Goal: Information Seeking & Learning: Compare options

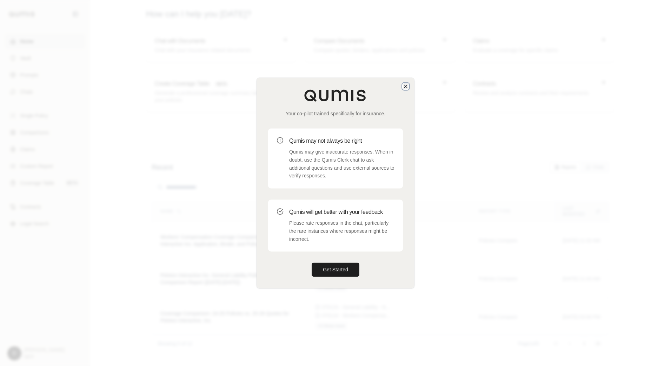
click at [408, 86] on icon "button" at bounding box center [406, 87] width 6 height 6
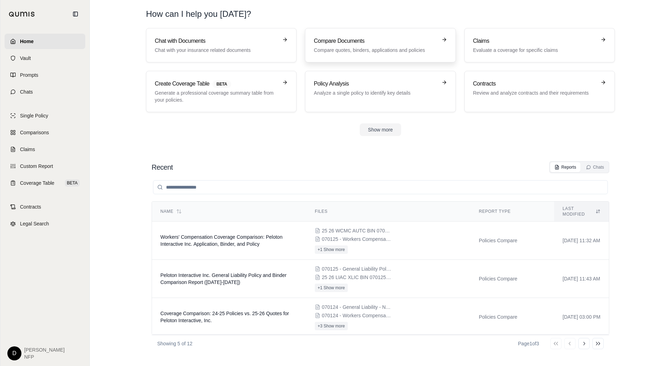
click at [335, 51] on p "Compare quotes, binders, applications and policies" at bounding box center [375, 50] width 123 height 7
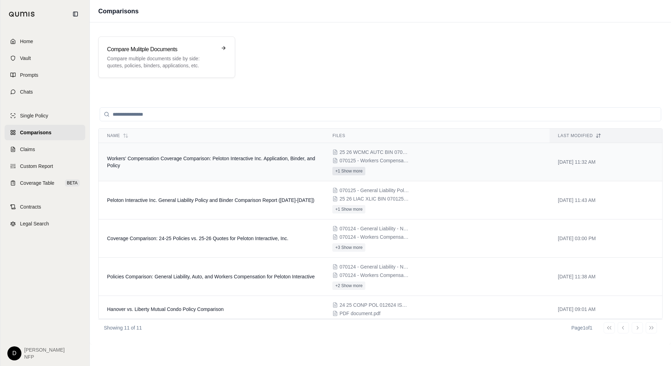
click at [345, 173] on button "+1 Show more" at bounding box center [348, 171] width 33 height 8
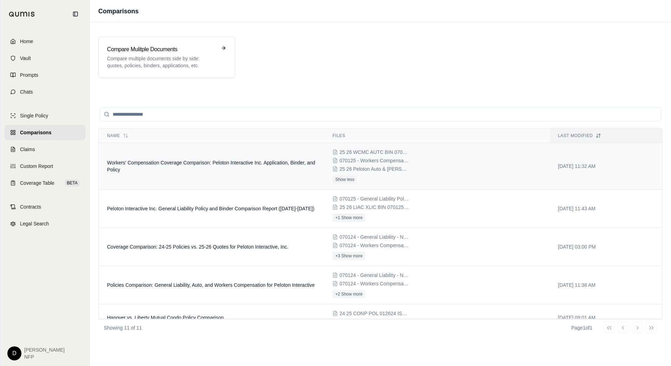
click at [340, 170] on span "25 26 Peloton Auto & [PERSON_NAME] App.pdf" at bounding box center [374, 169] width 70 height 7
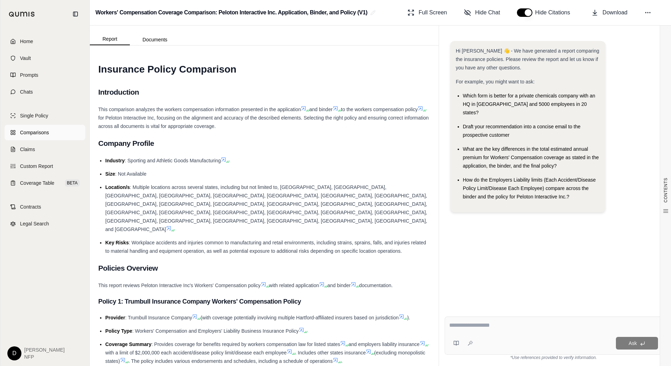
click at [45, 134] on span "Comparisons" at bounding box center [34, 132] width 29 height 7
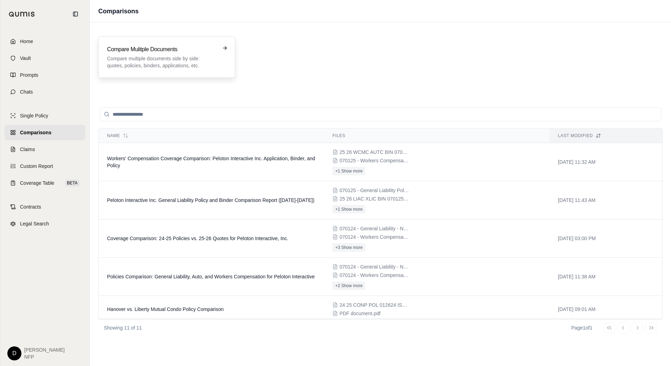
click at [167, 68] on p "Compare multiple documents side by side: quotes, policies, binders, application…" at bounding box center [161, 62] width 109 height 14
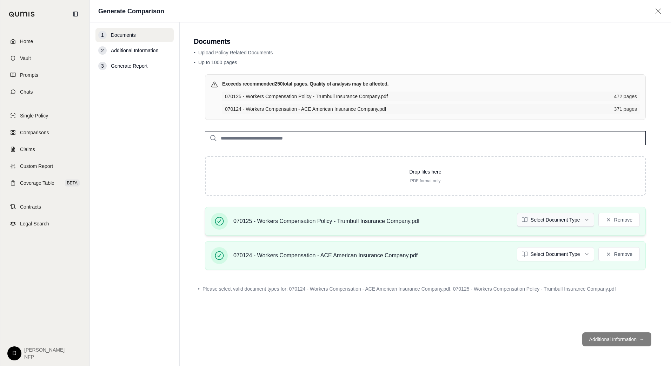
click at [561, 221] on html "Home Vault Prompts Chats Single Policy Comparisons Claims Custom Report Coverag…" at bounding box center [335, 183] width 671 height 366
click at [552, 253] on html "Home Vault Prompts Chats Single Policy Comparisons Claims Custom Report Coverag…" at bounding box center [335, 183] width 671 height 366
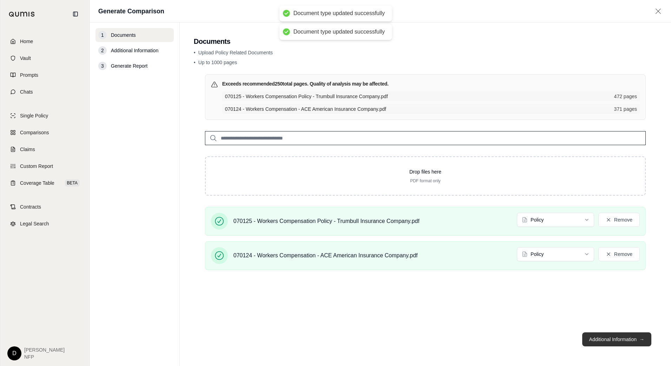
click at [592, 336] on button "Additional Information →" at bounding box center [616, 340] width 69 height 14
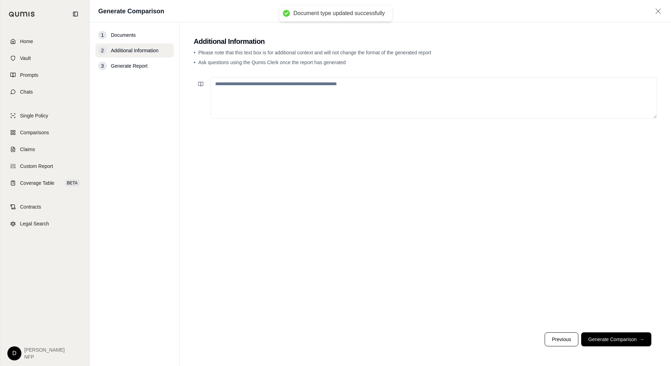
click at [243, 107] on textarea at bounding box center [434, 97] width 446 height 41
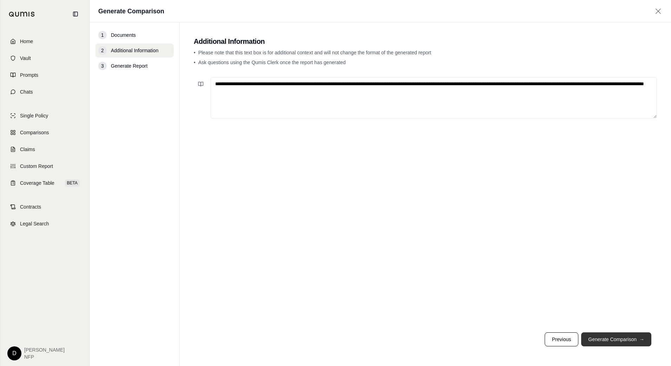
type textarea "**********"
click at [597, 337] on button "Generate Comparison →" at bounding box center [616, 340] width 70 height 14
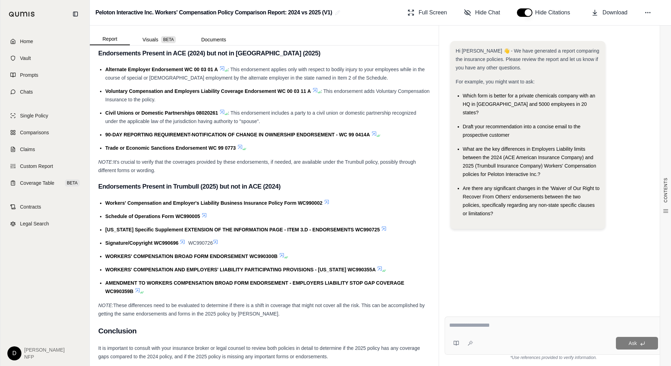
scroll to position [1071, 0]
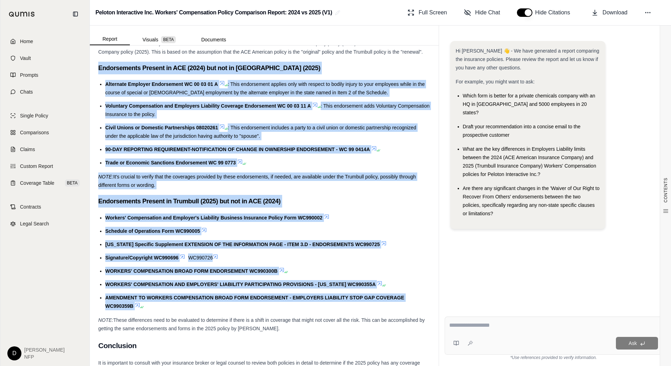
drag, startPoint x: 156, startPoint y: 313, endPoint x: 95, endPoint y: 78, distance: 243.2
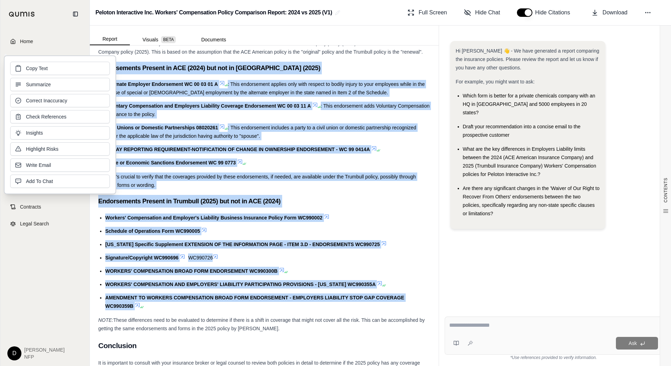
copy div "Endorsements Present in ACE (2024) but not in [GEOGRAPHIC_DATA] (2025) Alternat…"
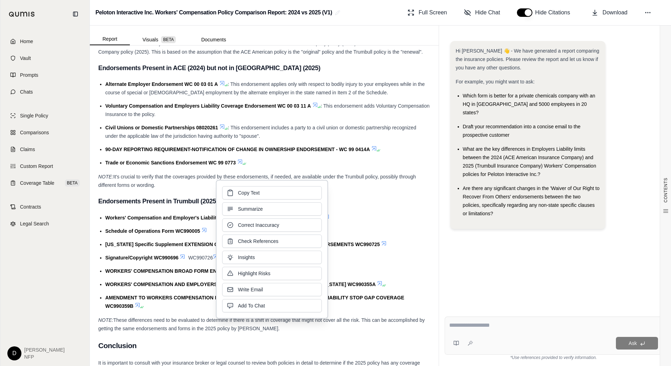
click at [504, 325] on textarea at bounding box center [553, 325] width 209 height 8
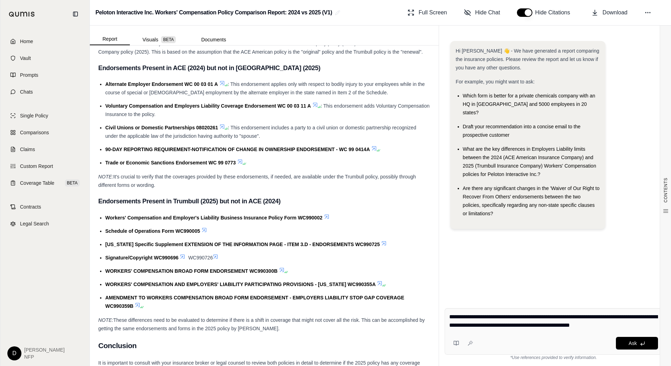
type textarea "**********"
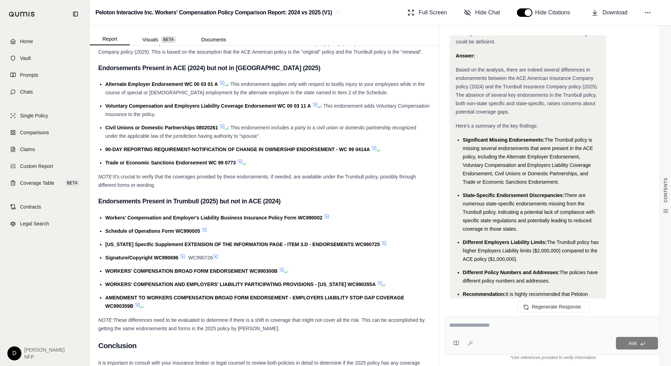
scroll to position [6339, 0]
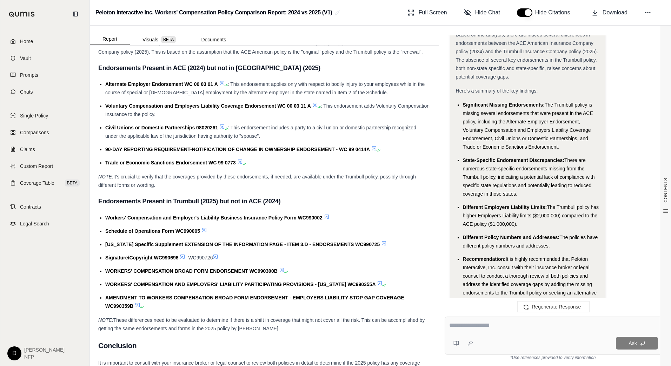
click at [220, 86] on icon at bounding box center [222, 83] width 6 height 6
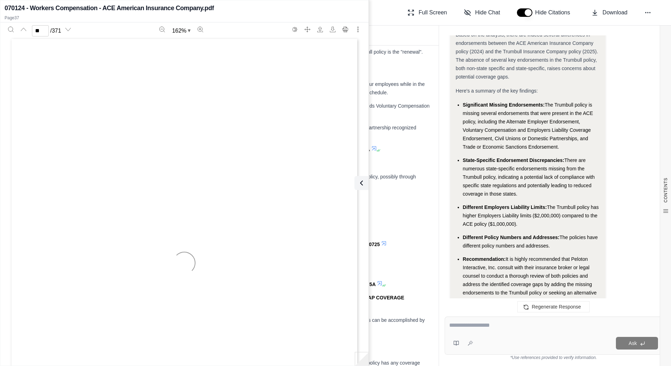
scroll to position [16235, 0]
type input "**"
click at [424, 97] on li "Alternate Employer Endorsement WC 00 03 01 A : This endorsement applies only wi…" at bounding box center [267, 88] width 325 height 17
click at [412, 97] on li "Alternate Employer Endorsement WC 00 03 01 A : This endorsement applies only wi…" at bounding box center [267, 88] width 325 height 17
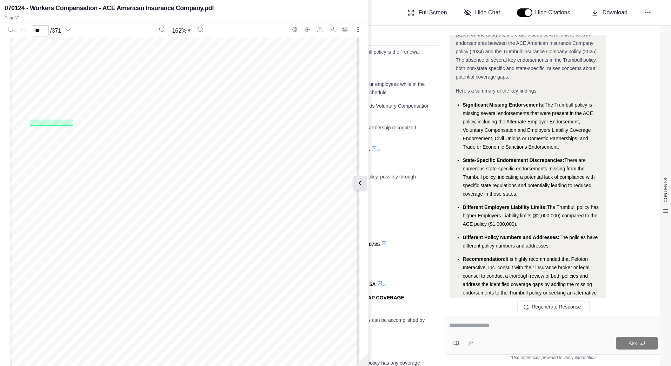
click at [360, 180] on icon at bounding box center [360, 183] width 8 height 8
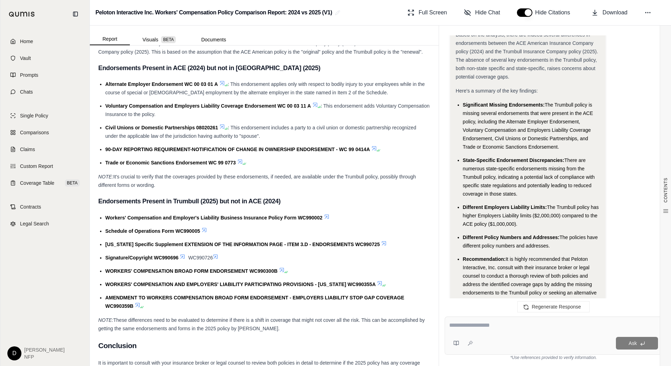
click at [315, 108] on icon at bounding box center [315, 105] width 6 height 6
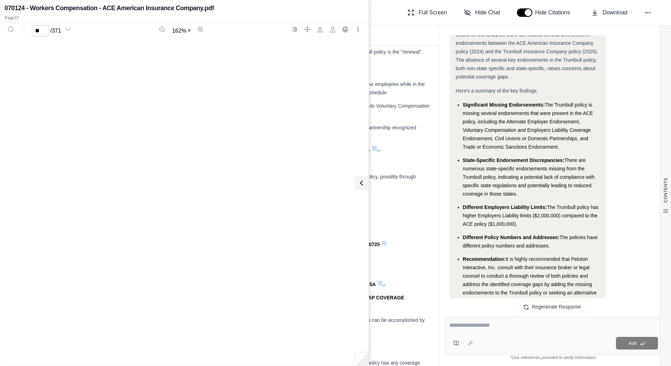
type input "**"
click at [404, 140] on li "Civil Unions or Domestic Partnerships 08020261 : This endorsement includes a pa…" at bounding box center [267, 132] width 325 height 17
click at [357, 182] on icon at bounding box center [360, 183] width 8 height 8
